Goal: Transaction & Acquisition: Obtain resource

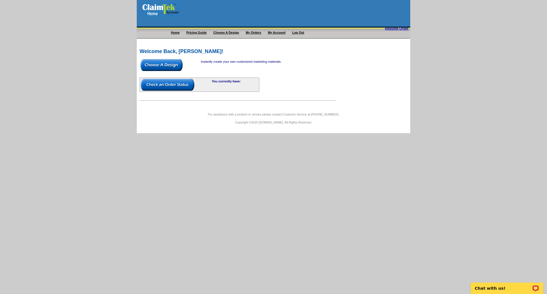
click at [166, 66] on img at bounding box center [161, 65] width 42 height 12
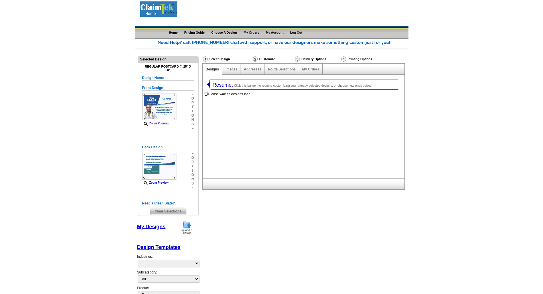
select select "1"
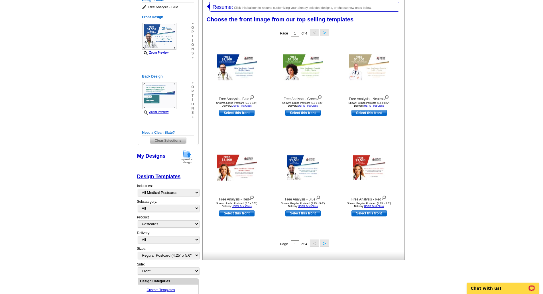
scroll to position [88, 0]
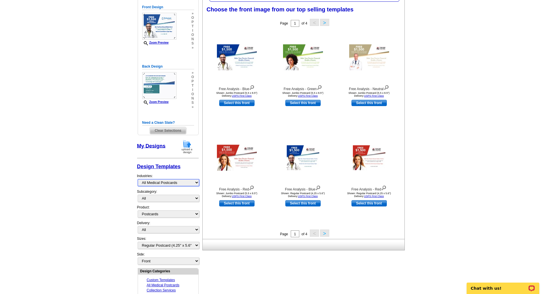
click at [149, 182] on select "Custom Templates All Medical Postcards Collection Services Digital Scanning Ser…" at bounding box center [169, 182] width 62 height 7
select select "1075"
click at [138, 179] on select "Custom Templates All Medical Postcards Collection Services Digital Scanning Ser…" at bounding box center [169, 182] width 62 height 7
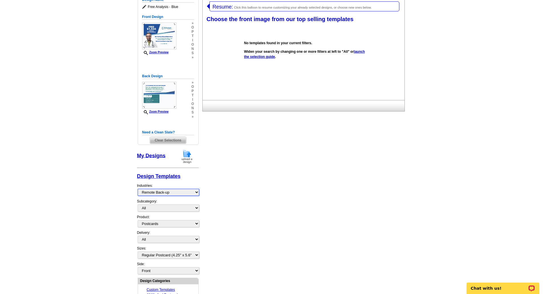
scroll to position [78, 0]
click at [192, 221] on select "All Postcards Letters and flyers Business Cards Door Hangers Greeting Cards" at bounding box center [169, 223] width 62 height 7
select select
click at [138, 220] on select "All Postcards Letters and flyers Business Cards Door Hangers Greeting Cards" at bounding box center [169, 223] width 62 height 7
select select
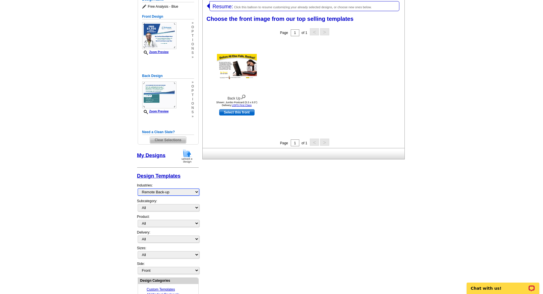
click at [185, 195] on select "Custom Templates All Medical Postcards Collection Services Digital Scanning Ser…" at bounding box center [169, 191] width 62 height 7
click at [138, 188] on select "Custom Templates All Medical Postcards Collection Services Digital Scanning Ser…" at bounding box center [169, 191] width 62 height 7
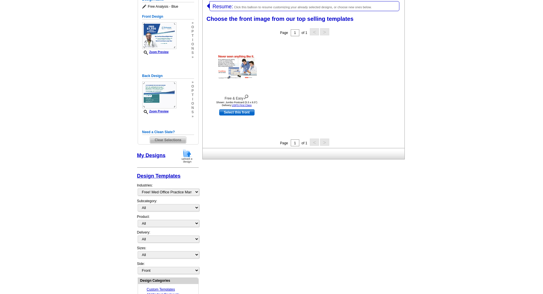
click at [178, 196] on div "Industries: Custom Templates All Medical Postcards Collection Services Digital …" at bounding box center [168, 189] width 62 height 19
click at [178, 193] on select "Custom Templates All Medical Postcards Collection Services Digital Scanning Ser…" at bounding box center [169, 191] width 62 height 7
select select "1071"
click at [138, 188] on select "Custom Templates All Medical Postcards Collection Services Digital Scanning Ser…" at bounding box center [169, 191] width 62 height 7
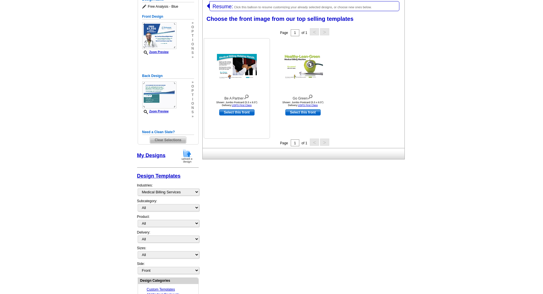
click at [248, 62] on img at bounding box center [237, 67] width 40 height 26
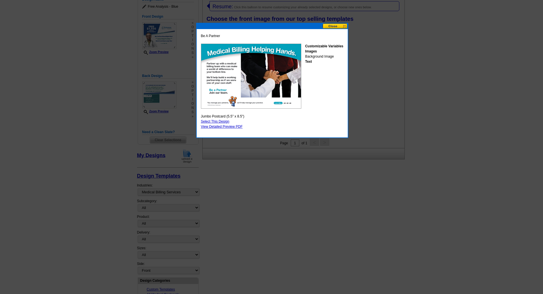
click at [346, 24] on button at bounding box center [334, 25] width 25 height 5
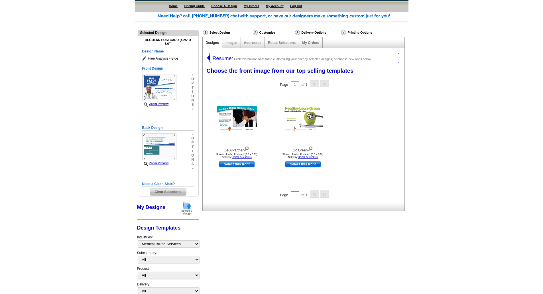
scroll to position [26, 0]
click at [172, 193] on span "Clear Selections" at bounding box center [168, 192] width 36 height 7
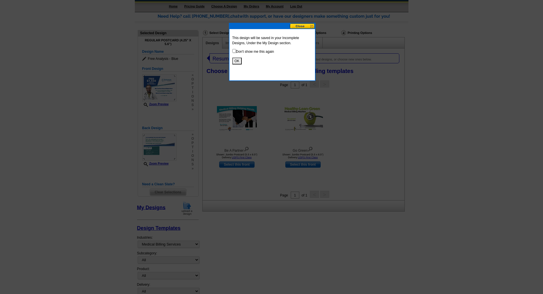
click at [235, 59] on button "OK" at bounding box center [236, 61] width 9 height 7
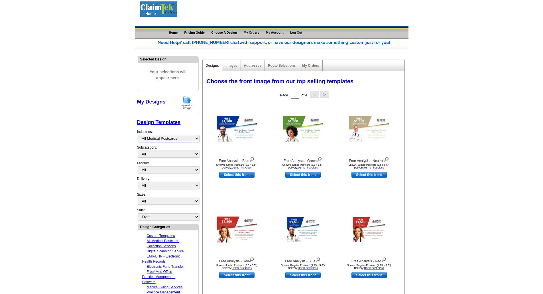
click at [175, 139] on select "Custom Templates All Medical Postcards Collection Services Digital Scanning Ser…" at bounding box center [169, 138] width 62 height 7
select select "1070"
click at [138, 135] on select "Custom Templates All Medical Postcards Collection Services Digital Scanning Ser…" at bounding box center [169, 138] width 62 height 7
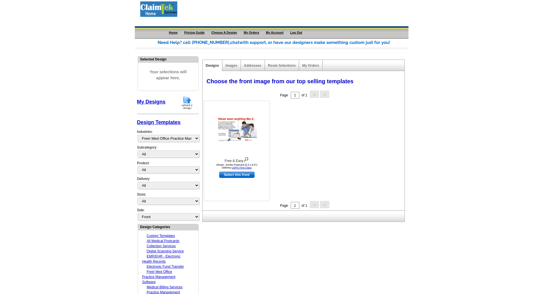
click at [228, 126] on img at bounding box center [237, 129] width 40 height 26
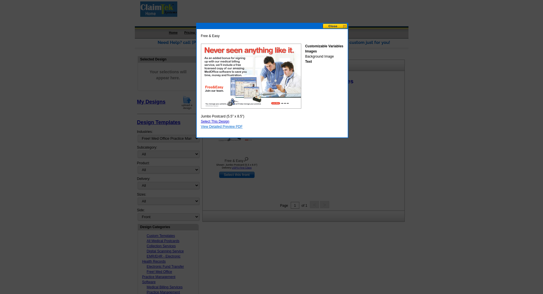
click at [236, 127] on link "View Detailed Preview PDF" at bounding box center [222, 126] width 42 height 4
